Goal: Information Seeking & Learning: Learn about a topic

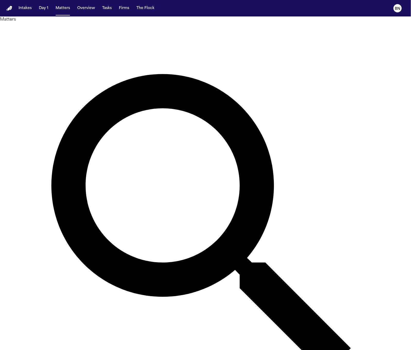
type input "*"
type input "*******"
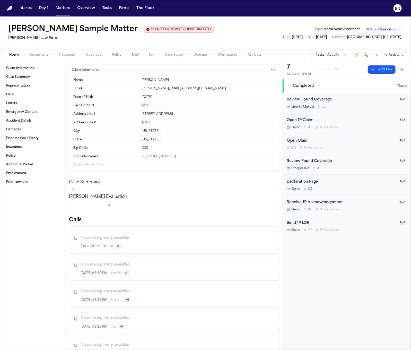
click at [129, 55] on button "Mail" at bounding box center [135, 55] width 17 height 6
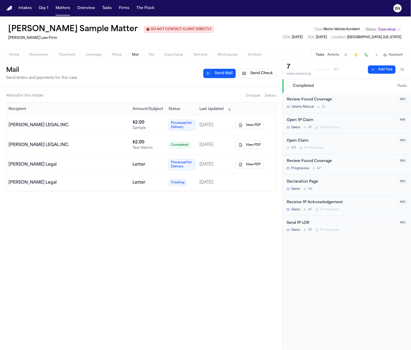
click at [262, 74] on button "Send Check" at bounding box center [257, 73] width 37 height 9
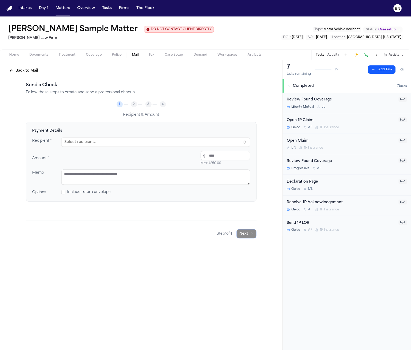
click at [215, 155] on input "number" at bounding box center [225, 155] width 49 height 9
type input "*"
type input "******"
drag, startPoint x: 249, startPoint y: 208, endPoint x: 233, endPoint y: 196, distance: 19.7
click at [248, 208] on div "Payment Details Recipient * Select recipient... Amount * $ ****** Max: $ 250.00…" at bounding box center [141, 171] width 230 height 99
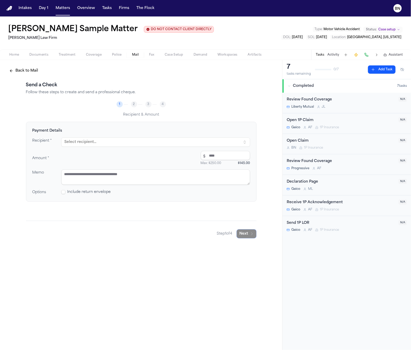
click at [216, 185] on textarea at bounding box center [155, 176] width 189 height 15
click at [90, 12] on button "Overview" at bounding box center [86, 8] width 22 height 9
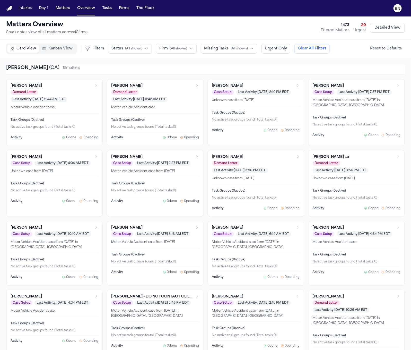
click at [64, 49] on span "Kanban View" at bounding box center [60, 48] width 24 height 5
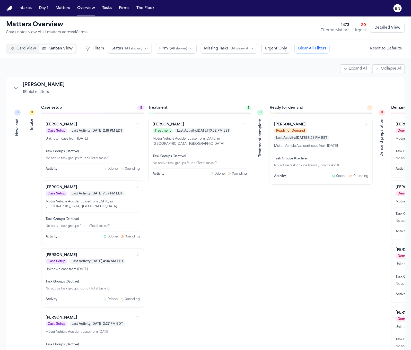
click at [103, 29] on div "Matters Overview Spark notes view of all matters across 48 firm s 1473 Filtered…" at bounding box center [205, 28] width 398 height 14
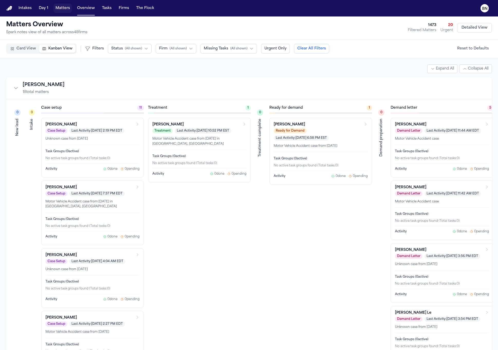
click at [61, 11] on button "Matters" at bounding box center [62, 8] width 19 height 9
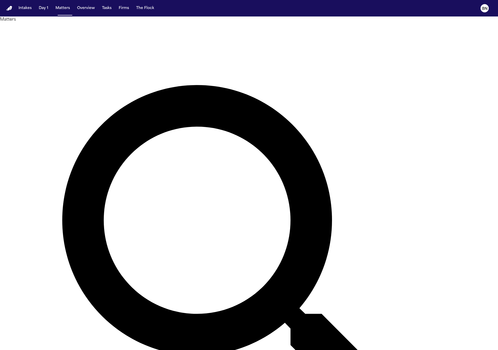
drag, startPoint x: 402, startPoint y: 24, endPoint x: 383, endPoint y: 35, distance: 21.6
click at [383, 35] on div "Matters ******* Overview Add Matter" at bounding box center [249, 274] width 498 height 517
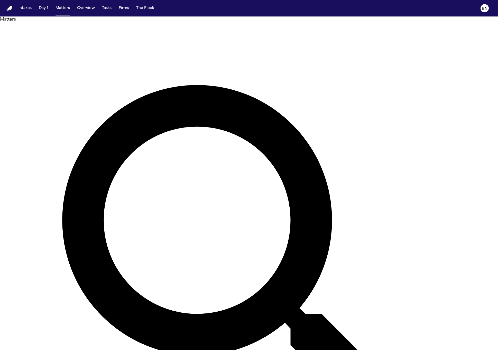
paste input "*******"
type input "**********"
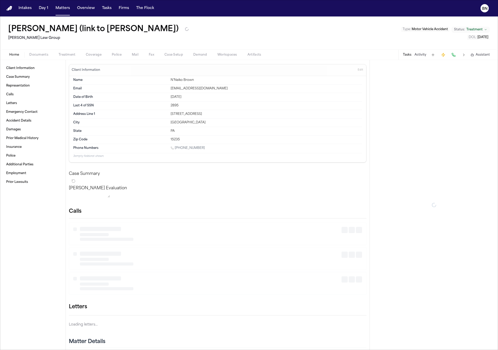
click at [46, 55] on span "Documents" at bounding box center [38, 55] width 19 height 4
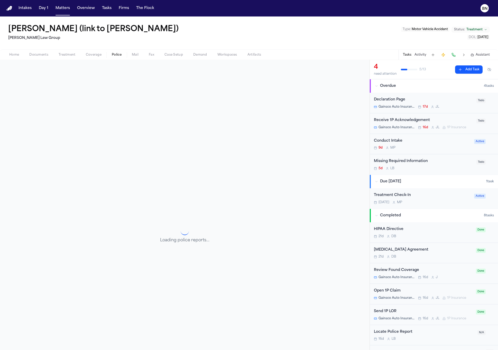
click at [114, 54] on span "Police" at bounding box center [117, 55] width 10 height 4
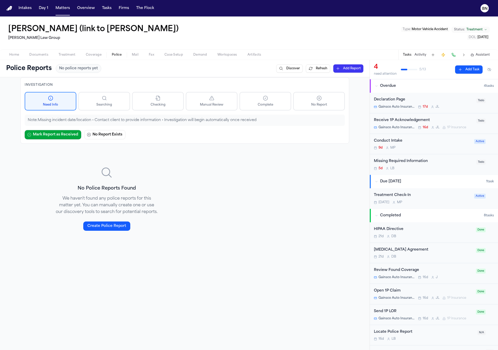
scroll to position [38, 0]
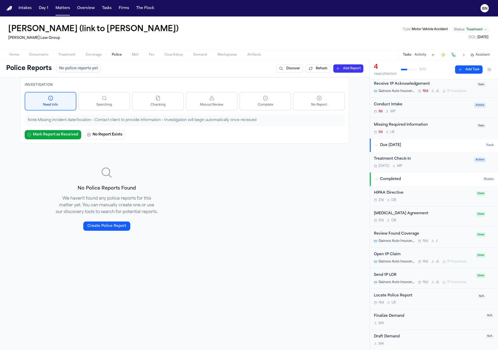
click at [410, 300] on div "16d L B" at bounding box center [424, 302] width 101 height 4
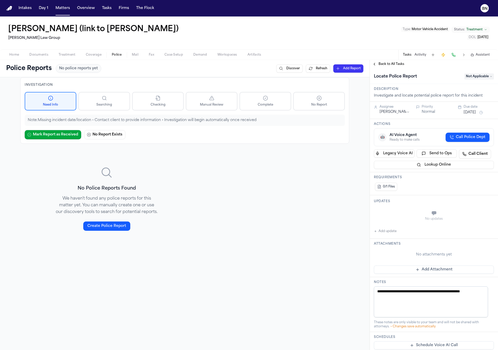
click at [43, 55] on span "Documents" at bounding box center [38, 55] width 19 height 4
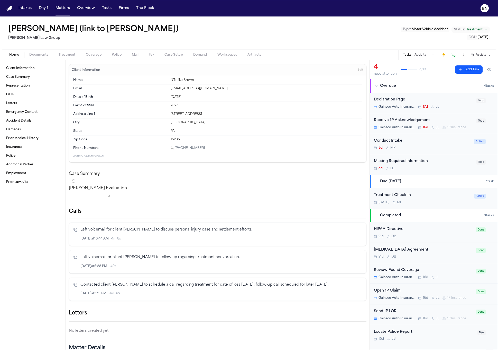
click at [18, 55] on span "Home" at bounding box center [14, 55] width 10 height 4
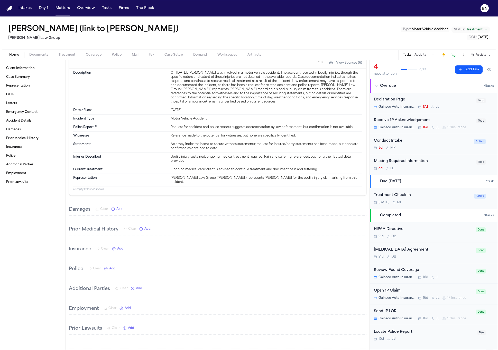
scroll to position [205, 0]
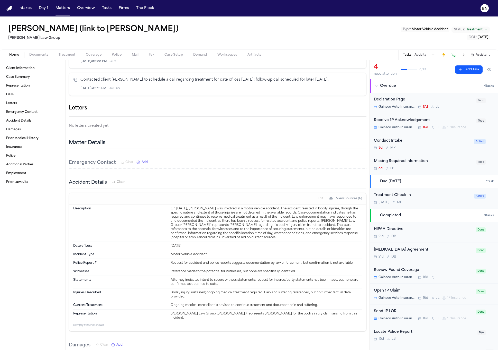
click at [38, 58] on div "Home Documents Treatment Coverage Police Mail Fax Case Setup Demand Workspaces …" at bounding box center [249, 54] width 498 height 10
click at [34, 55] on span "Documents" at bounding box center [38, 55] width 19 height 4
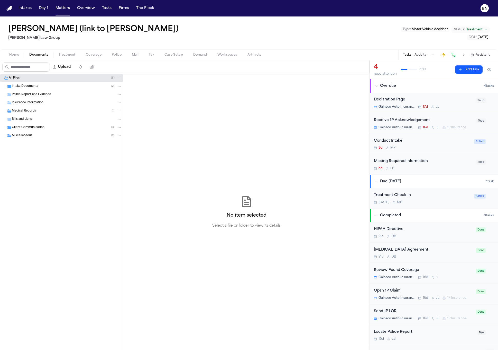
click at [36, 84] on div "Intake Documents ( 2 )" at bounding box center [61, 86] width 123 height 8
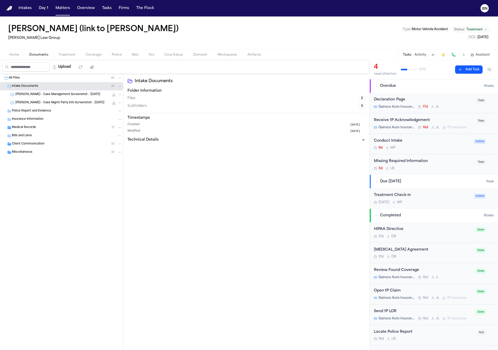
click at [39, 95] on span "[PERSON_NAME] - Case Management Screenshot - [DATE]" at bounding box center [57, 94] width 85 height 4
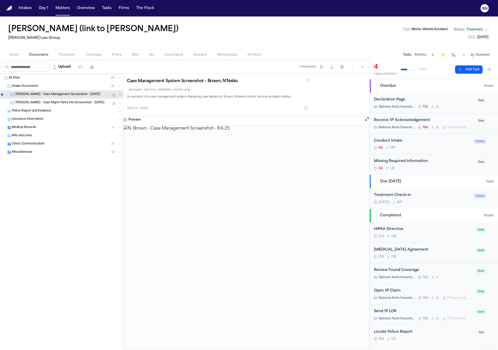
click at [42, 104] on span "[PERSON_NAME] - Case Mgmt Party Info Screenshot - [DATE]" at bounding box center [59, 103] width 89 height 4
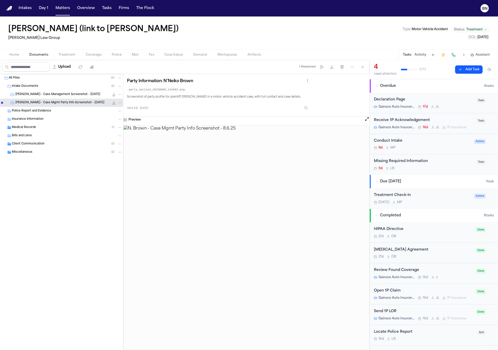
click at [48, 132] on div "Bills and Liens" at bounding box center [61, 135] width 123 height 8
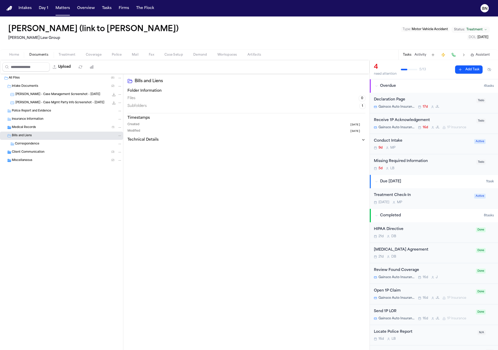
click at [47, 126] on div "Medical Records ( 1 )" at bounding box center [67, 127] width 110 height 5
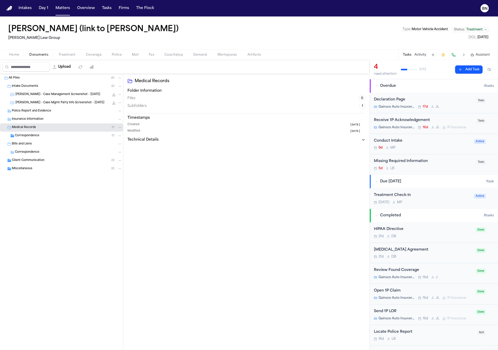
click at [49, 135] on div "Correspondence ( 1 )" at bounding box center [68, 135] width 107 height 5
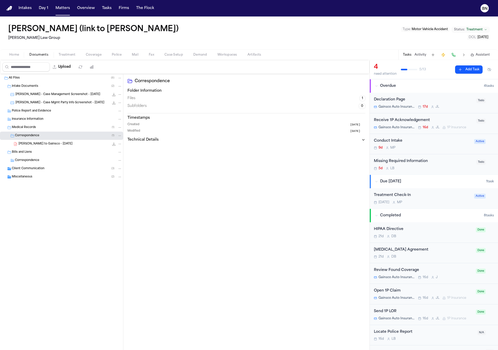
click at [47, 179] on div "Miscellaneous ( 2 )" at bounding box center [67, 176] width 110 height 5
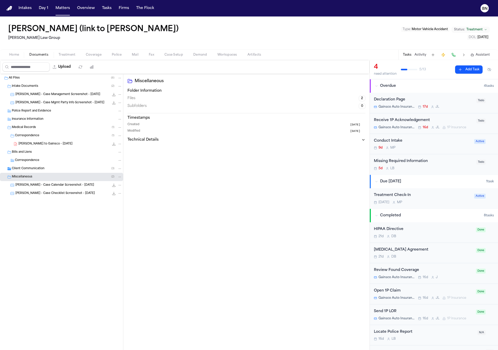
click at [49, 185] on span "[PERSON_NAME] - Case Calendar Screenshot - [DATE]" at bounding box center [54, 185] width 79 height 4
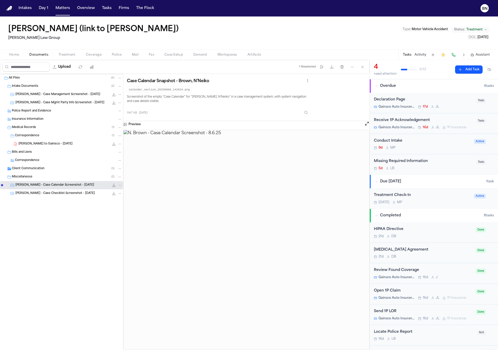
click at [40, 146] on span "[PERSON_NAME] to Gainsco - [DATE]" at bounding box center [46, 144] width 54 height 4
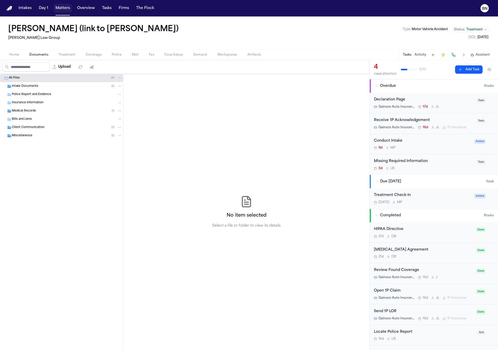
click at [66, 7] on button "Matters" at bounding box center [62, 8] width 19 height 9
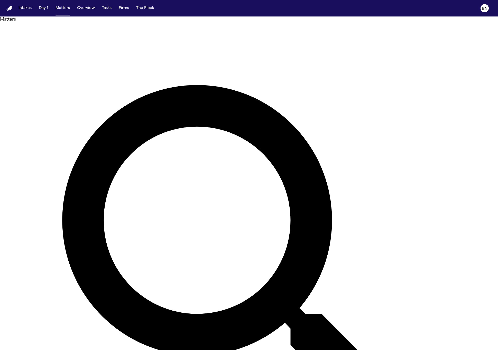
type input "******"
